Goal: Use online tool/utility: Utilize a website feature to perform a specific function

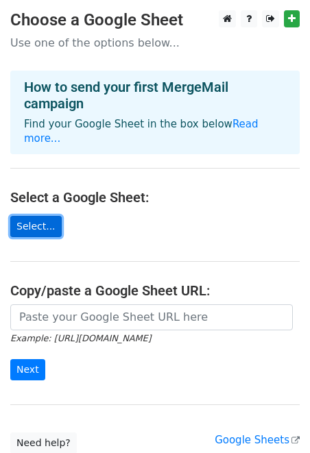
click at [43, 216] on link "Select..." at bounding box center [35, 226] width 51 height 21
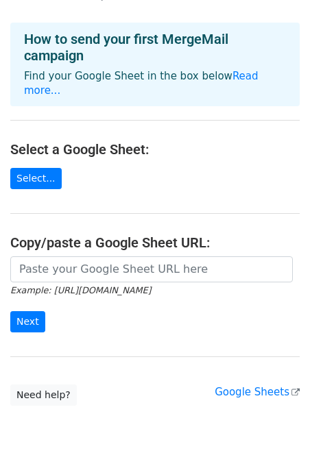
scroll to position [49, 0]
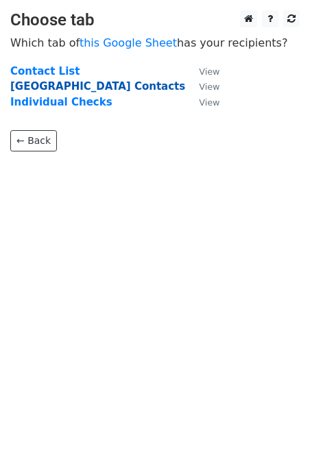
click at [80, 85] on strong "Auckland Contacts" at bounding box center [97, 86] width 175 height 12
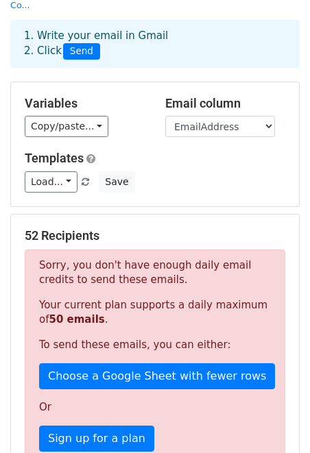
scroll to position [65, 0]
